Goal: Task Accomplishment & Management: Manage account settings

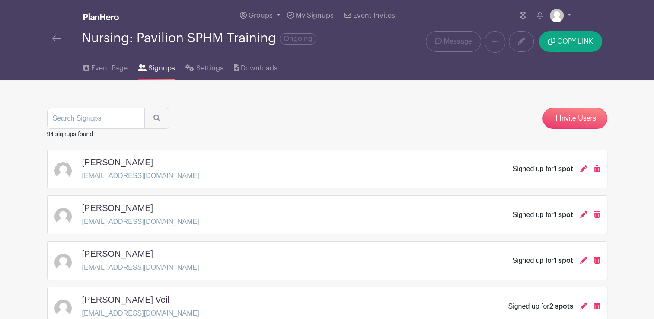
click at [57, 40] on img at bounding box center [56, 38] width 9 height 6
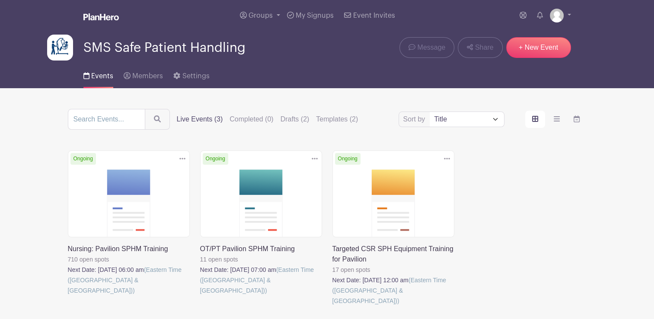
click at [200, 296] on link at bounding box center [200, 296] width 0 height 0
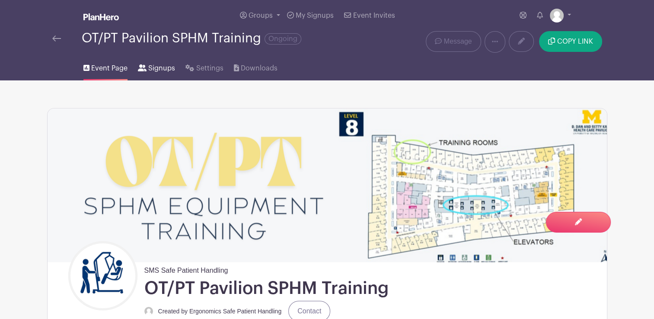
click at [163, 69] on span "Signups" at bounding box center [161, 68] width 27 height 10
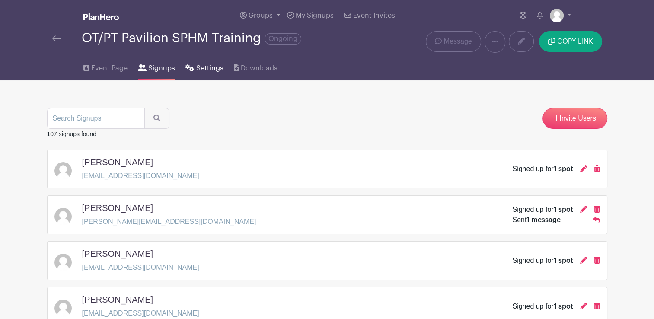
click at [211, 74] on span "Settings" at bounding box center [209, 68] width 27 height 10
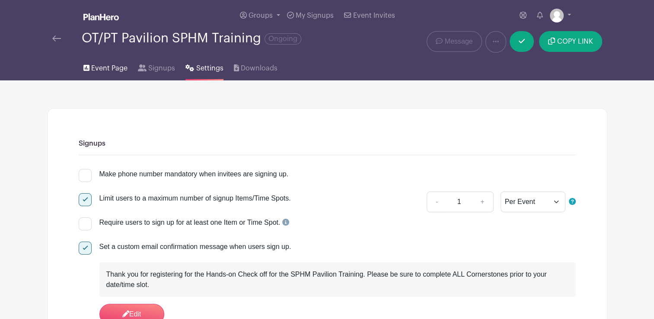
click at [96, 70] on span "Event Page" at bounding box center [109, 68] width 36 height 10
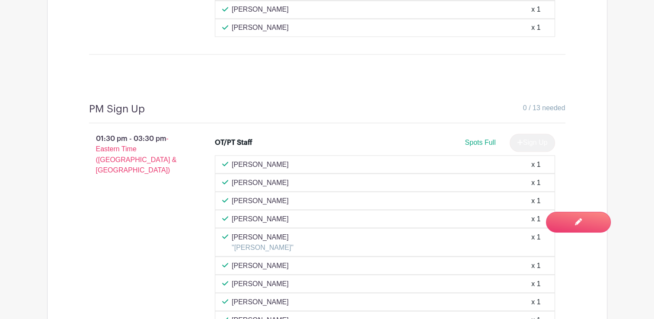
scroll to position [1477, 0]
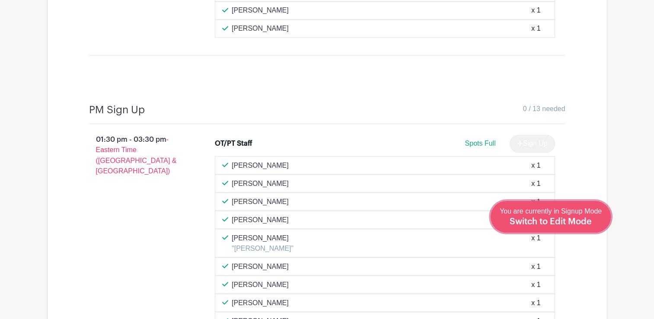
drag, startPoint x: 589, startPoint y: 219, endPoint x: 538, endPoint y: 223, distance: 52.0
click at [538, 223] on span "Switch to Edit Mode" at bounding box center [551, 222] width 82 height 9
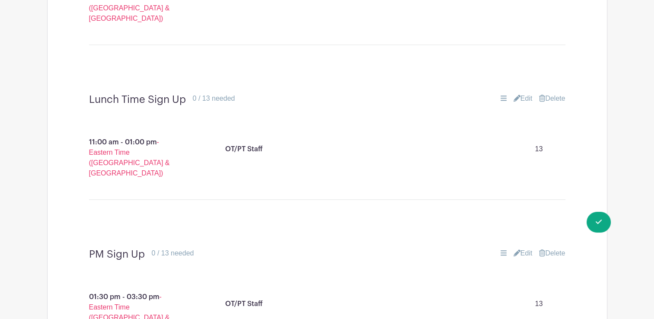
scroll to position [986, 0]
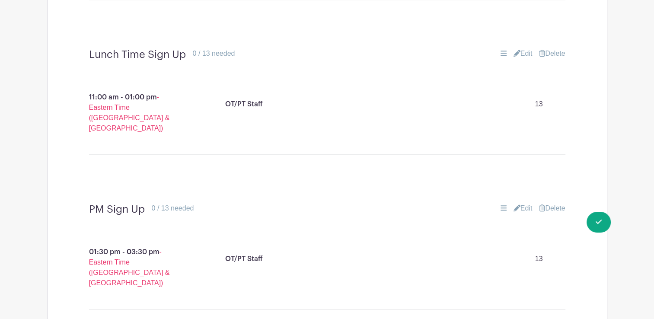
click at [520, 203] on link "Edit" at bounding box center [523, 208] width 19 height 10
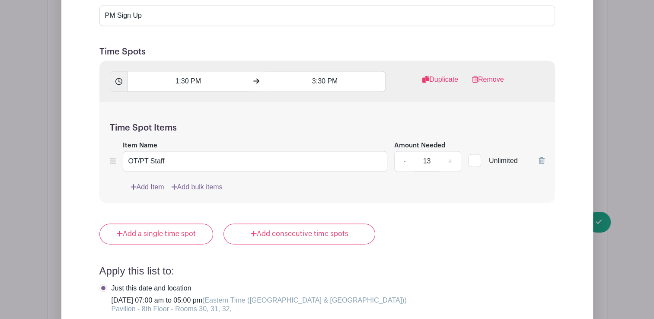
scroll to position [1313, 0]
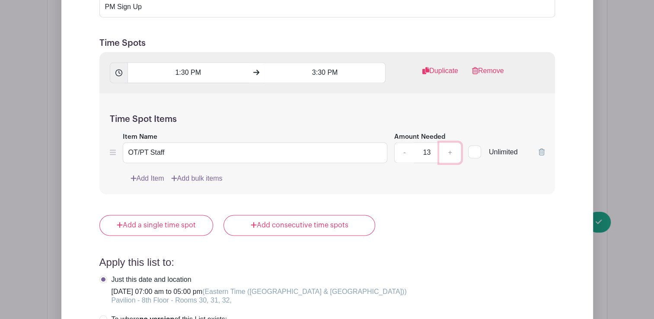
click at [451, 142] on link "+" at bounding box center [450, 152] width 22 height 21
type input "14"
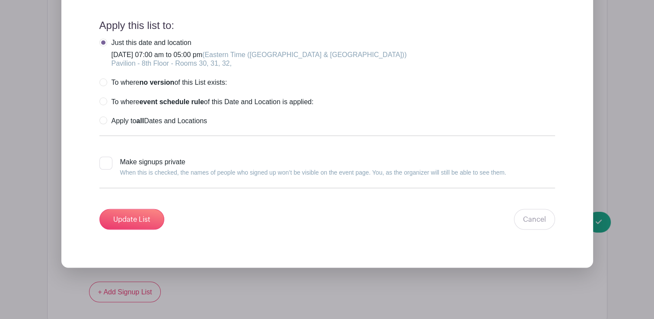
scroll to position [1550, 0]
click at [144, 209] on input "Update List" at bounding box center [131, 219] width 65 height 21
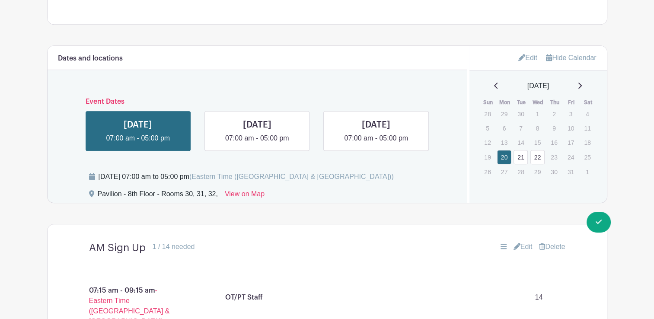
scroll to position [639, 0]
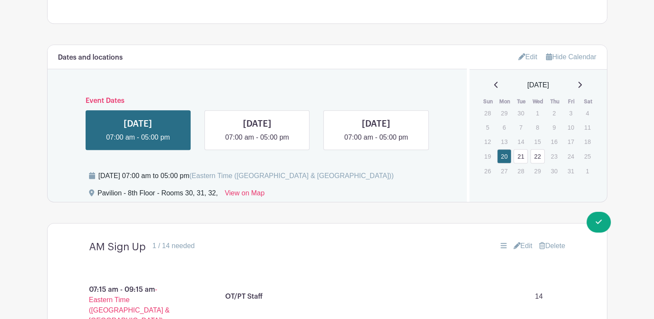
click at [517, 153] on link "21" at bounding box center [521, 156] width 14 height 14
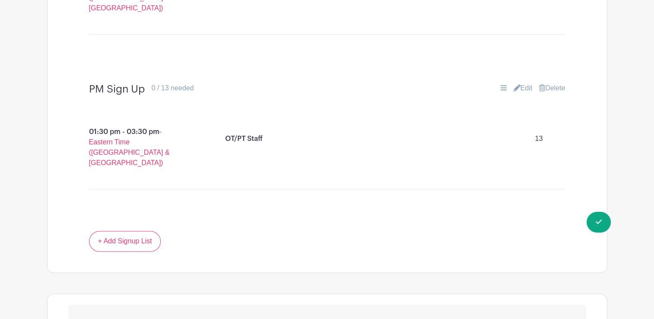
scroll to position [1106, 0]
click at [525, 83] on link "Edit" at bounding box center [523, 88] width 19 height 10
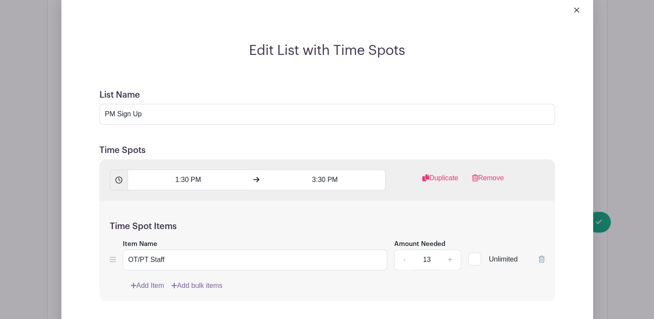
scroll to position [1291, 0]
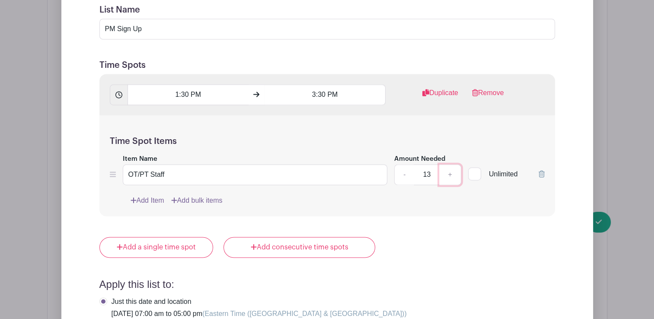
click at [449, 164] on link "+" at bounding box center [450, 174] width 22 height 21
type input "14"
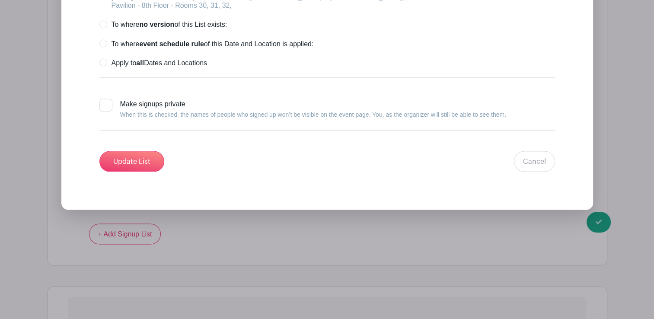
scroll to position [1610, 0]
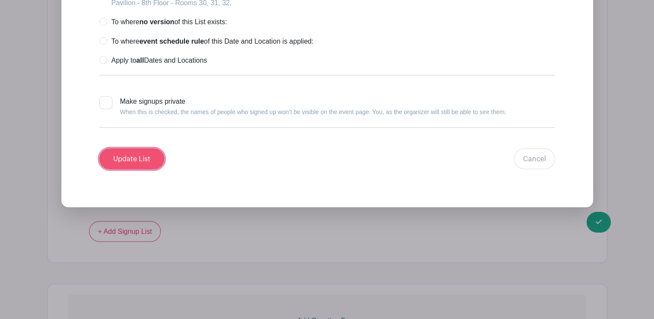
click at [144, 148] on input "Update List" at bounding box center [131, 158] width 65 height 21
